Goal: Task Accomplishment & Management: Manage account settings

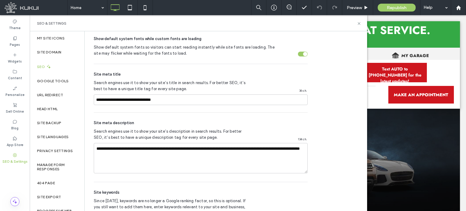
scroll to position [353, 0]
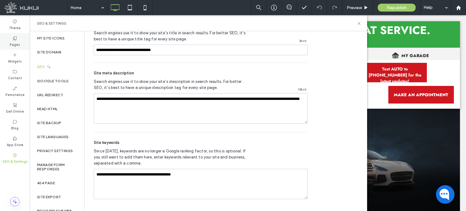
click at [16, 39] on icon at bounding box center [14, 38] width 5 height 5
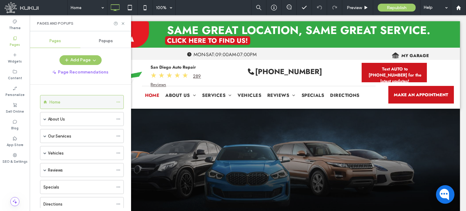
click at [117, 100] on icon at bounding box center [118, 102] width 4 height 4
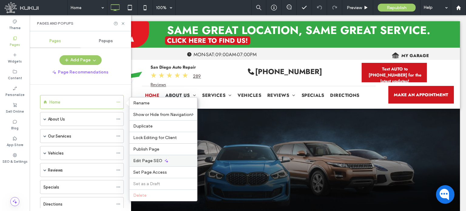
click at [145, 162] on span "Edit Page SEO" at bounding box center [147, 160] width 29 height 5
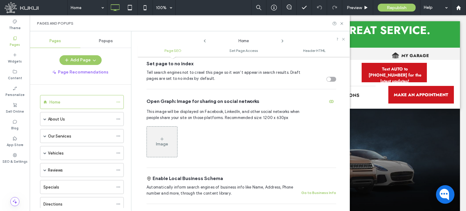
scroll to position [246, 0]
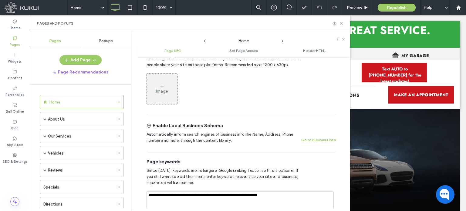
click at [281, 41] on icon at bounding box center [282, 41] width 5 height 5
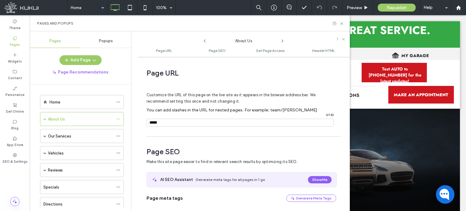
scroll to position [83, 0]
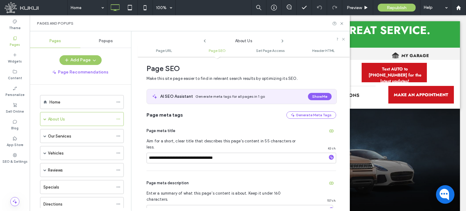
click at [281, 41] on icon at bounding box center [282, 41] width 5 height 5
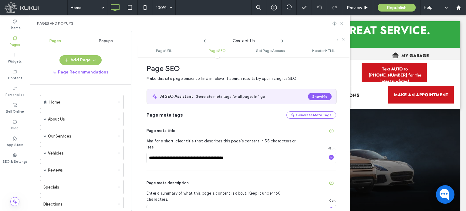
click at [281, 41] on icon at bounding box center [282, 41] width 5 height 5
click at [44, 133] on span at bounding box center [44, 135] width 3 height 13
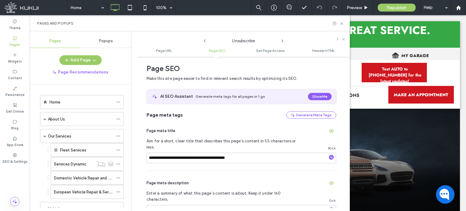
scroll to position [30, 0]
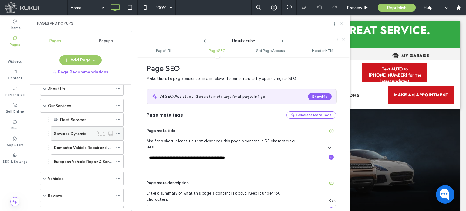
click at [118, 132] on icon at bounding box center [118, 133] width 4 height 4
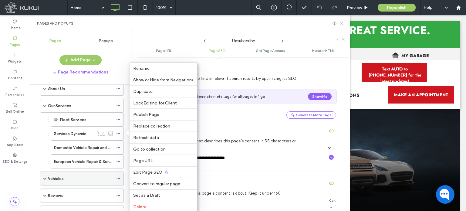
click at [43, 177] on span at bounding box center [44, 178] width 3 height 3
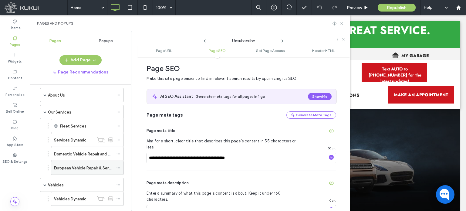
scroll to position [0, 0]
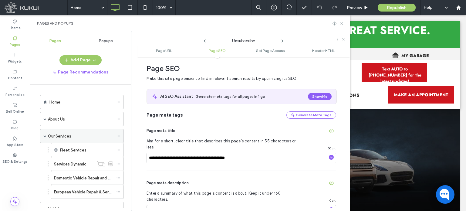
click at [117, 133] on span at bounding box center [118, 135] width 4 height 9
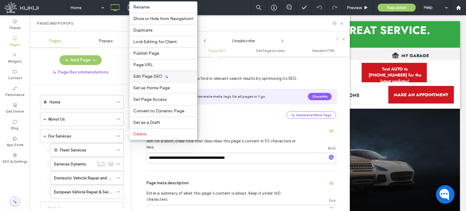
click at [136, 79] on span "Edit Page SEO" at bounding box center [147, 76] width 29 height 5
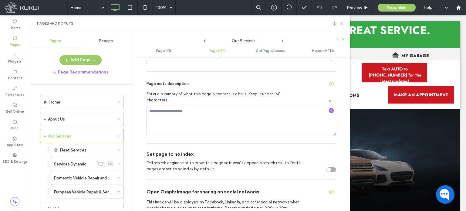
scroll to position [265, 0]
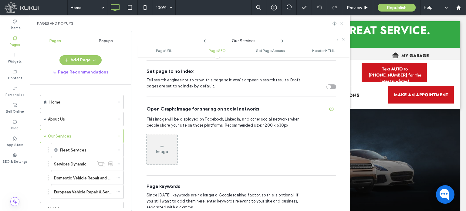
click at [340, 22] on icon at bounding box center [341, 23] width 5 height 5
